Goal: Complete application form

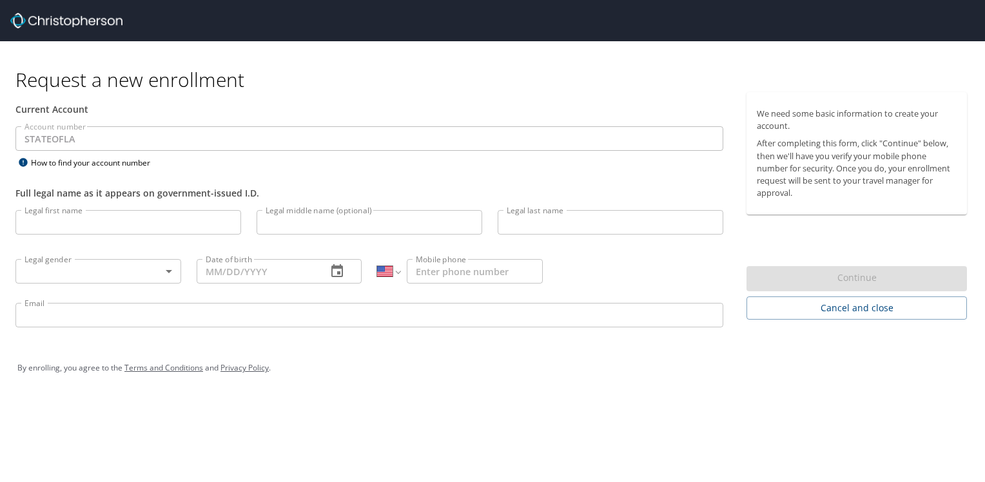
select select "US"
click at [98, 225] on input "Legal first name" at bounding box center [128, 222] width 226 height 25
type input "[PERSON_NAME]"
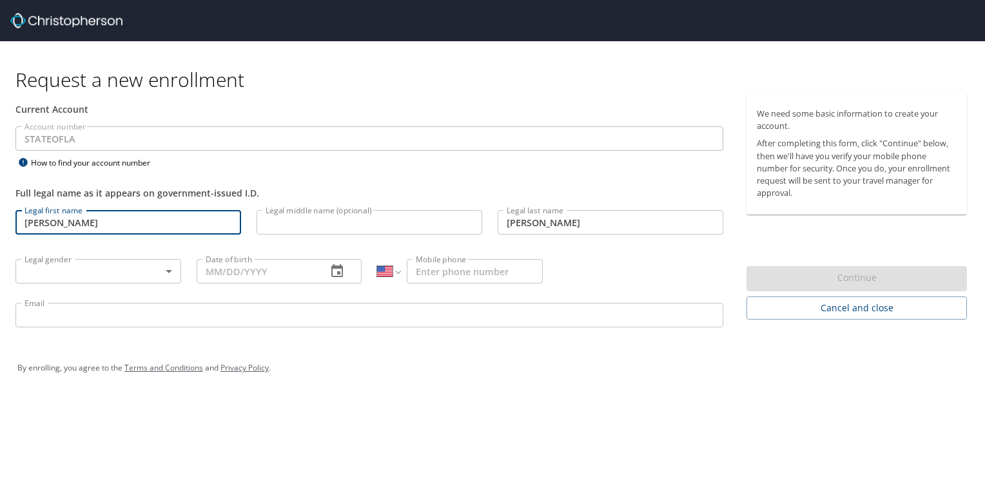
type input "[DATE]"
type input "[PHONE_NUMBER]"
type input "[EMAIL_ADDRESS][DOMAIN_NAME]"
click at [114, 266] on body "Request a new enrollment Current Account Account number STATEOFLA Account numbe…" at bounding box center [492, 241] width 985 height 482
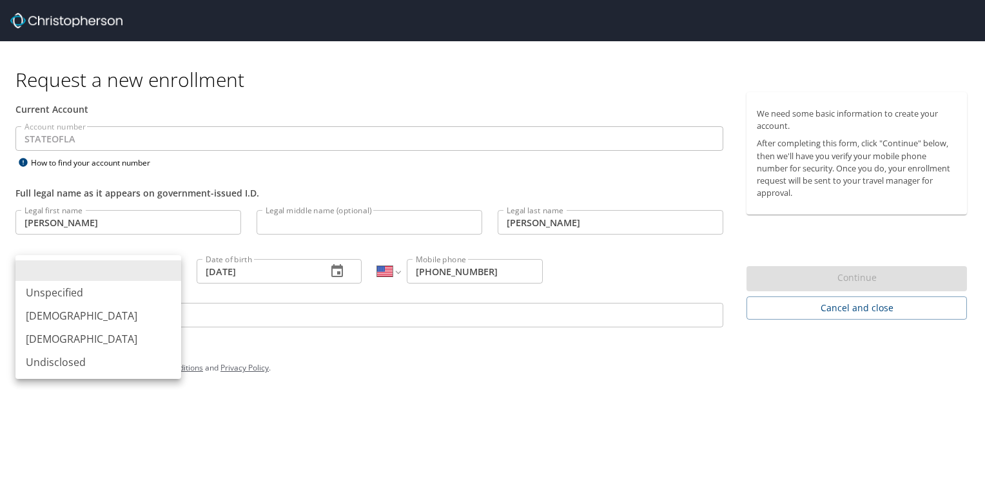
click at [59, 344] on li "[DEMOGRAPHIC_DATA]" at bounding box center [98, 339] width 166 height 23
type input "[DEMOGRAPHIC_DATA]"
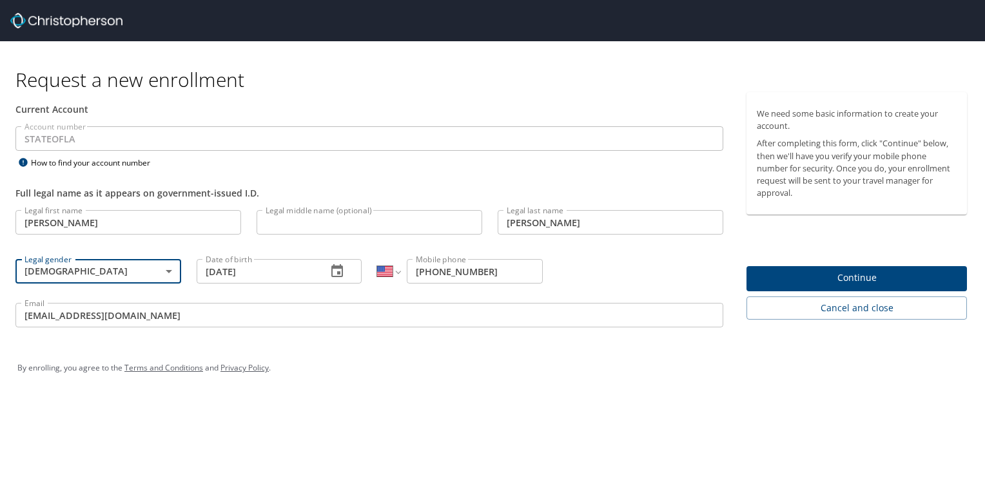
click at [375, 223] on input "Legal middle name (optional)" at bounding box center [370, 222] width 226 height 25
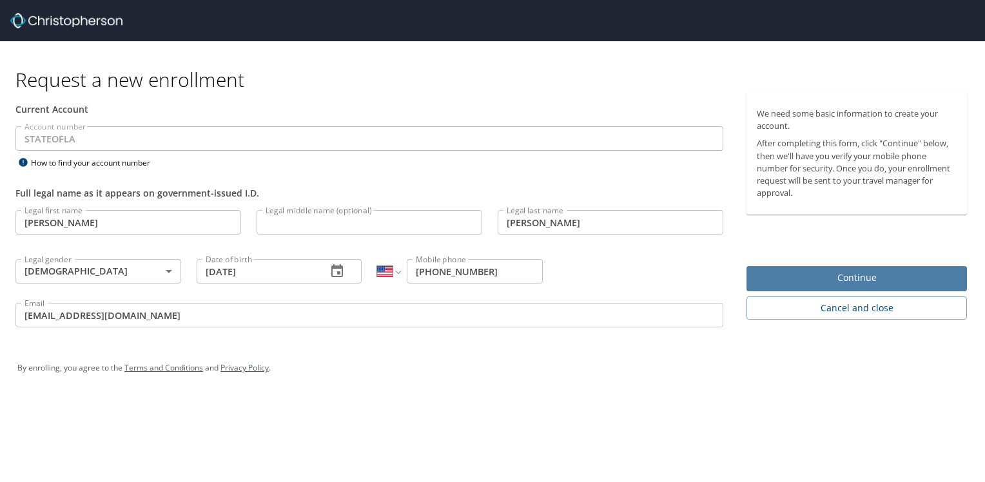
click at [816, 278] on span "Continue" at bounding box center [857, 278] width 200 height 16
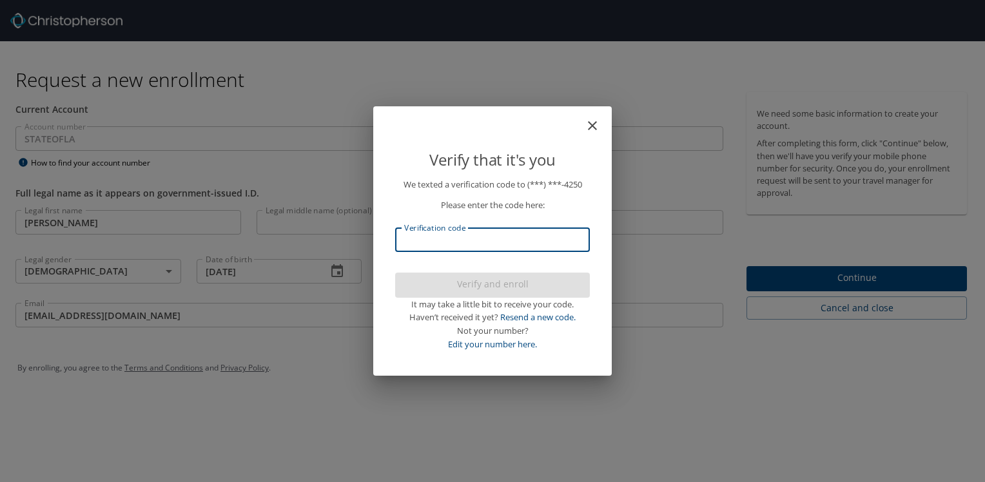
click at [440, 245] on input "Verification code" at bounding box center [492, 240] width 195 height 25
type input "9"
